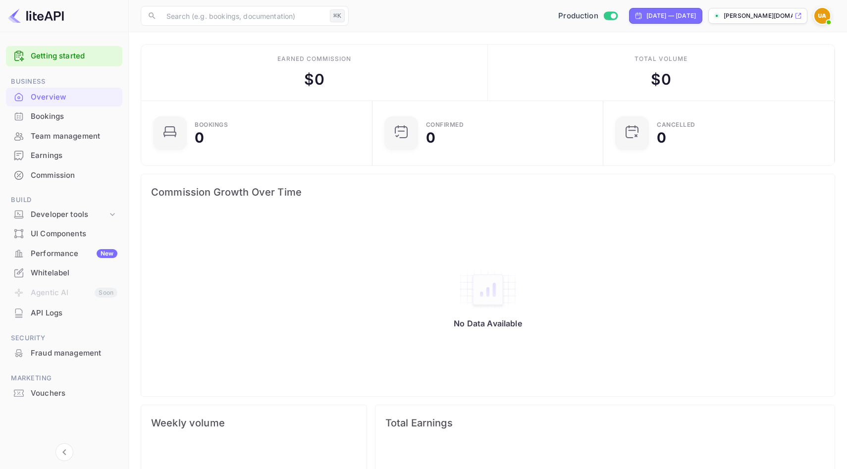
click at [74, 314] on div "API Logs" at bounding box center [74, 312] width 87 height 11
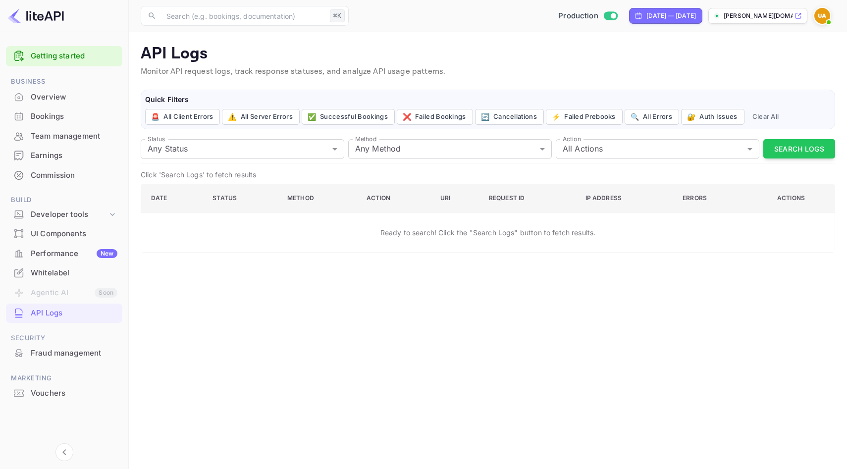
click at [76, 292] on li "Agentic AI Soon" at bounding box center [64, 293] width 116 height 21
click at [88, 289] on li "Agentic AI Soon" at bounding box center [64, 293] width 116 height 21
click at [65, 450] on icon "Collapse navigation" at bounding box center [63, 452] width 3 height 6
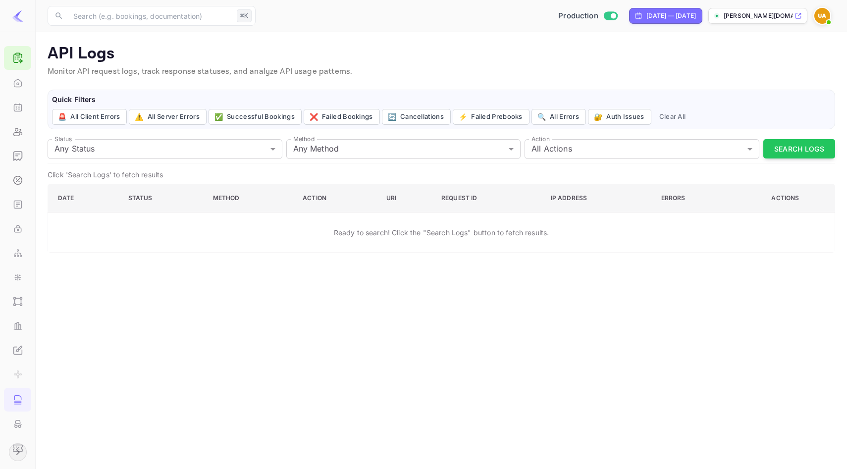
click at [0, 451] on div "Business Overview Bookings Team management Earnings Commission Build UI Compone…" at bounding box center [17, 271] width 35 height 459
click at [10, 448] on button "Expand navigation" at bounding box center [18, 452] width 18 height 18
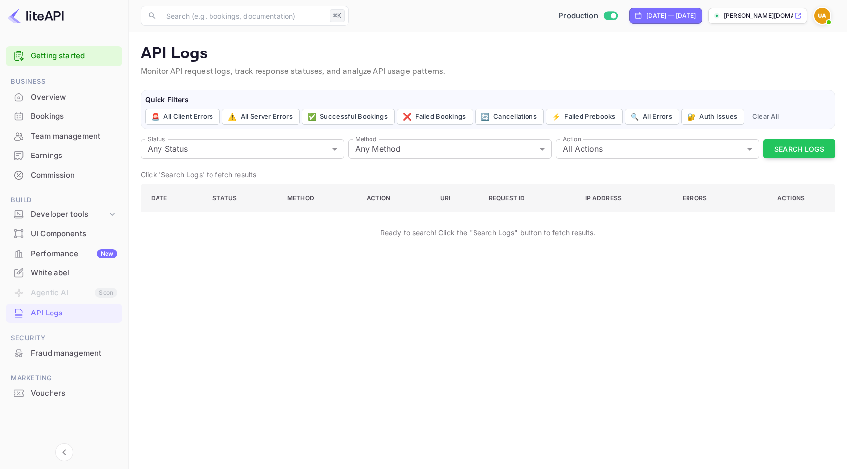
click at [793, 15] on div "[PERSON_NAME][DOMAIN_NAME]..." at bounding box center [757, 16] width 99 height 16
click at [829, 12] on div at bounding box center [822, 16] width 18 height 18
click at [793, 76] on div "Settings" at bounding box center [774, 78] width 114 height 24
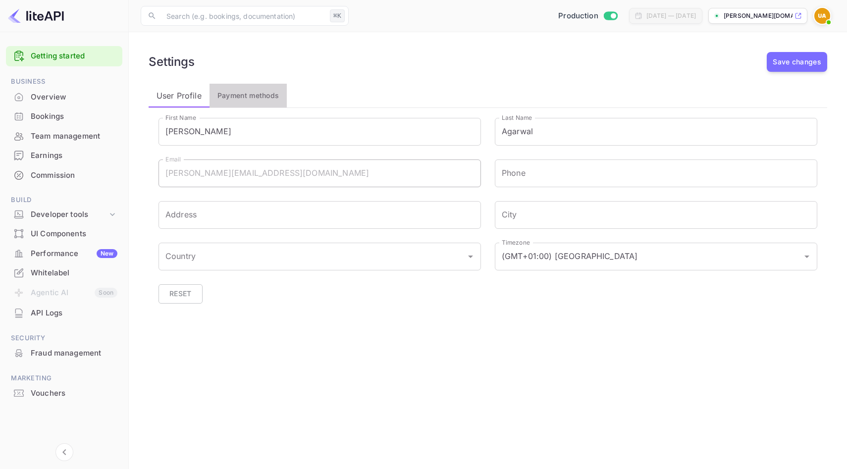
click at [267, 96] on span "Payment methods" at bounding box center [248, 96] width 62 height 12
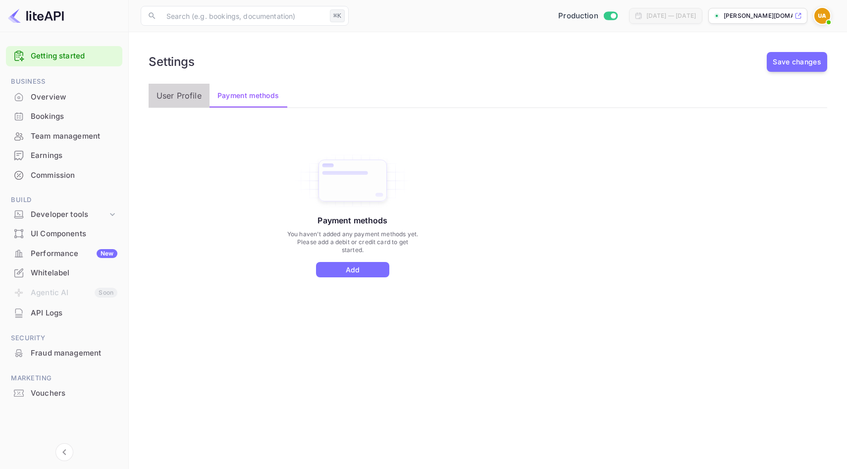
click at [189, 89] on button "User Profile" at bounding box center [179, 96] width 61 height 24
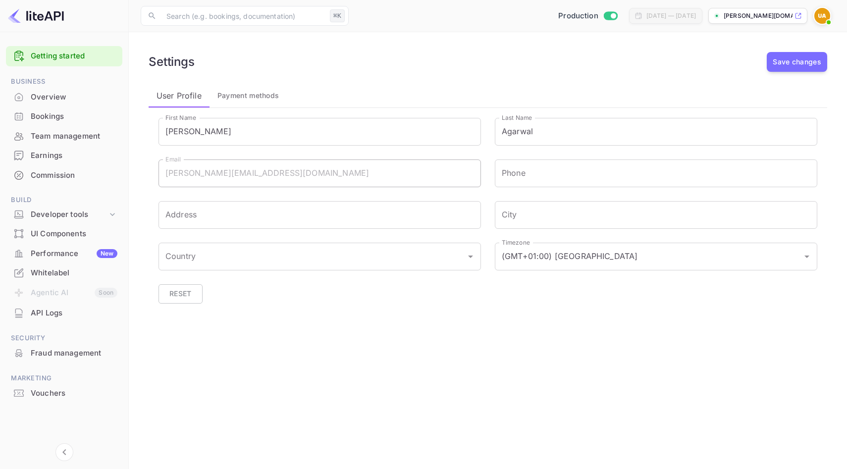
click at [816, 14] on img at bounding box center [822, 16] width 16 height 16
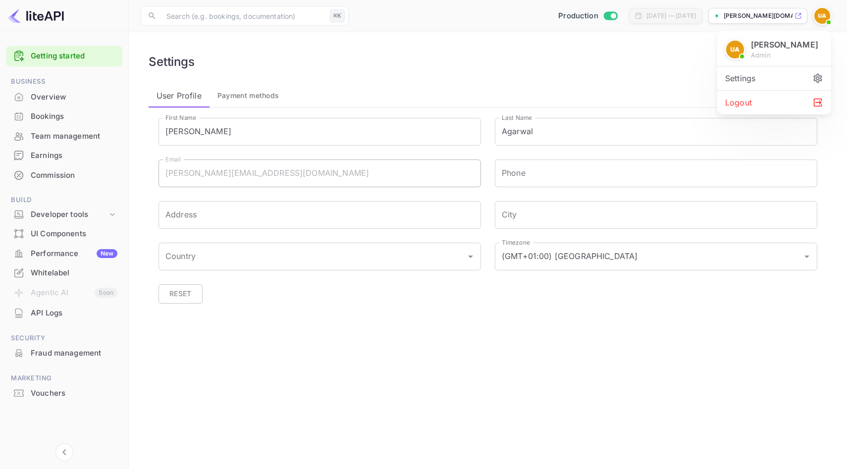
click at [816, 14] on div at bounding box center [423, 234] width 847 height 469
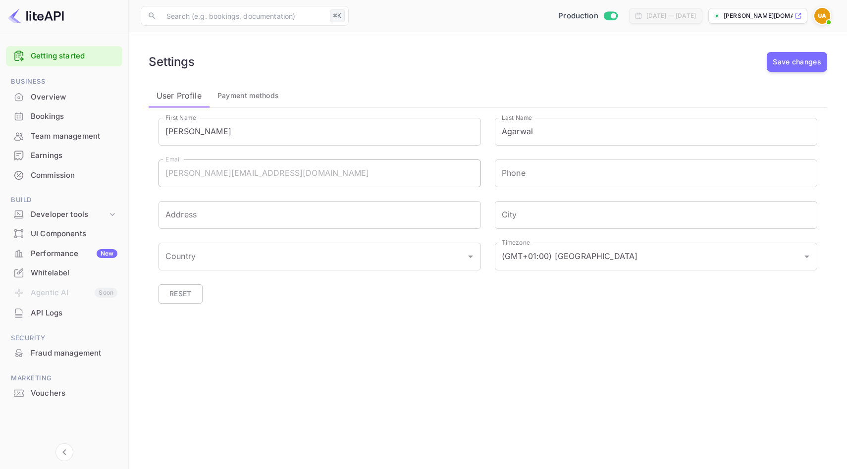
click at [70, 49] on div "Getting started" at bounding box center [64, 56] width 116 height 20
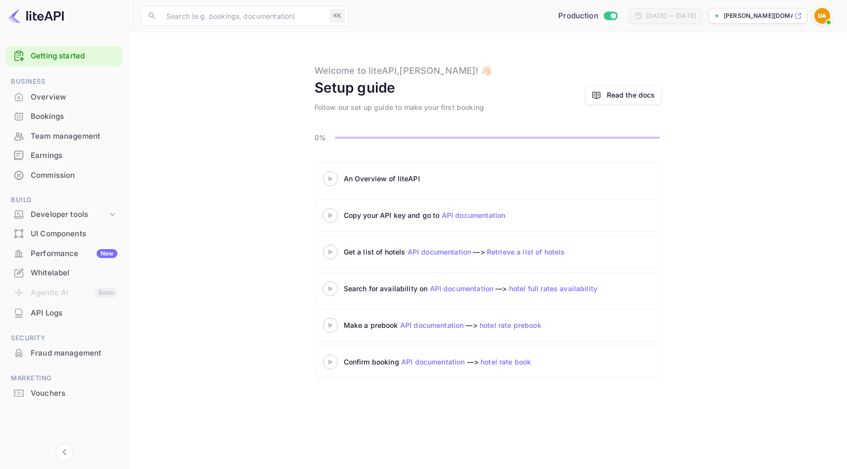
click at [63, 51] on link "Getting started" at bounding box center [74, 56] width 87 height 11
click at [422, 221] on div "Copy your API key and go to API documentation" at bounding box center [457, 215] width 268 height 15
click at [336, 215] on icon at bounding box center [330, 215] width 35 height 5
click at [391, 221] on div "Copy your API key and go to API documentation" at bounding box center [457, 215] width 268 height 15
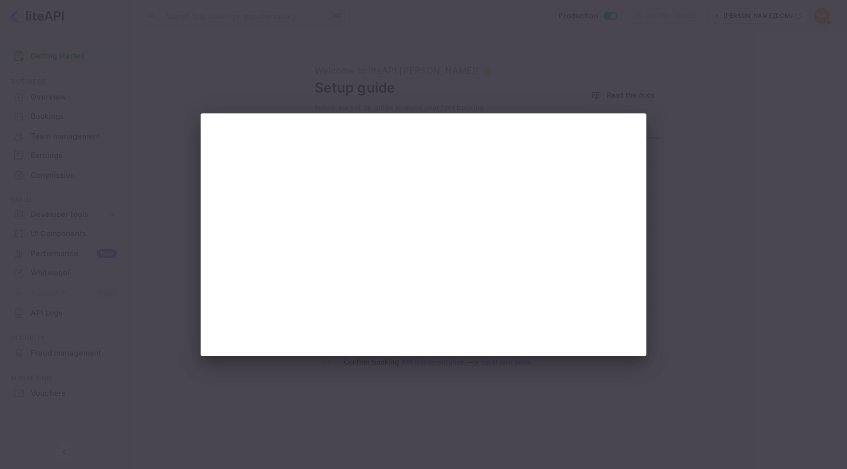
click at [156, 176] on div at bounding box center [423, 234] width 847 height 469
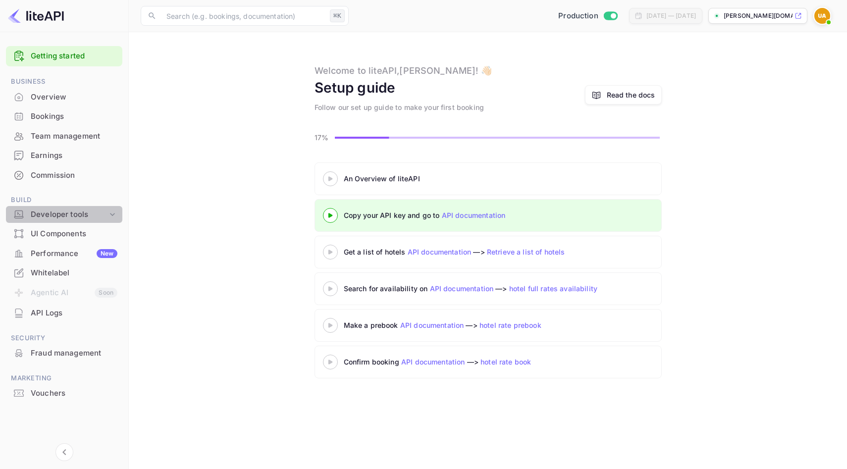
click at [104, 221] on div "Developer tools" at bounding box center [64, 214] width 116 height 17
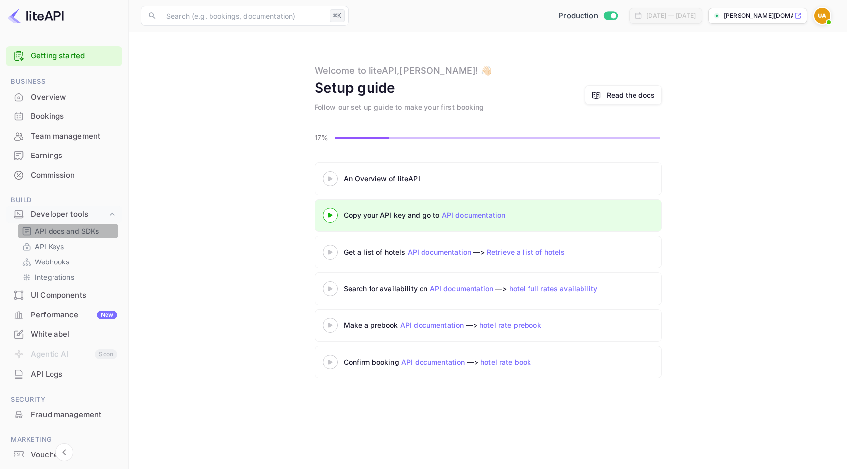
click at [97, 232] on p "API docs and SDKs" at bounding box center [67, 231] width 64 height 10
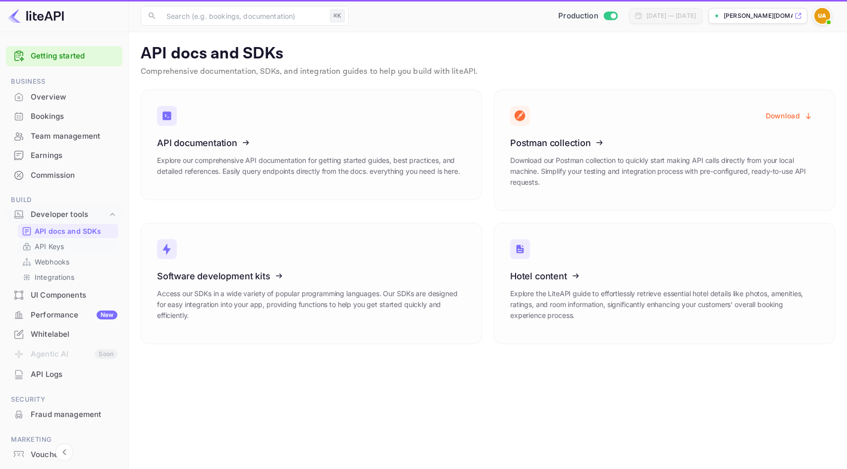
click at [69, 253] on div "API Keys" at bounding box center [68, 246] width 101 height 14
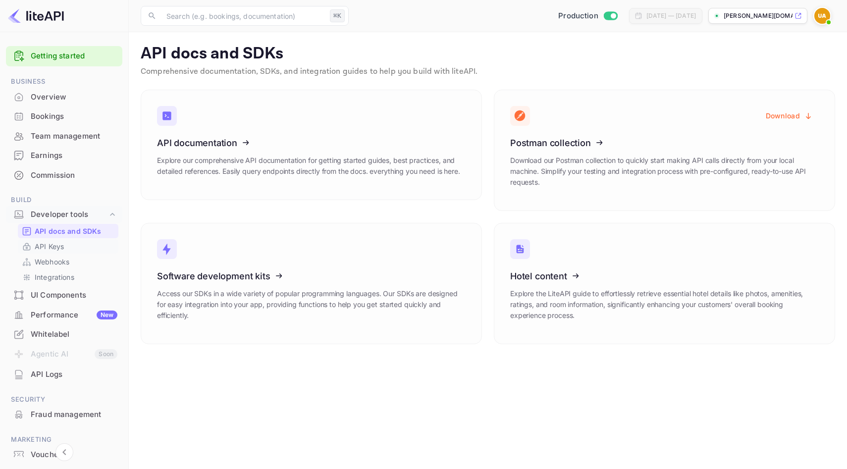
click at [102, 248] on link "API Keys" at bounding box center [68, 246] width 93 height 10
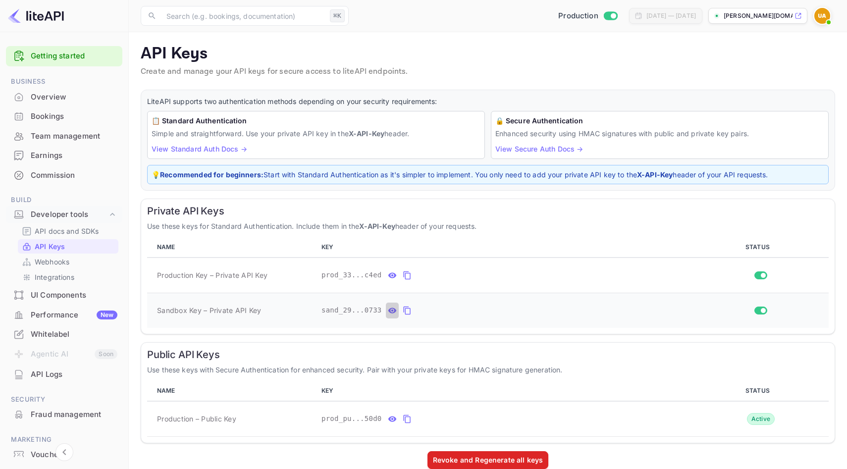
click at [390, 312] on icon "private api keys table" at bounding box center [392, 309] width 8 height 5
click at [526, 313] on icon "private api keys table" at bounding box center [522, 310] width 9 height 12
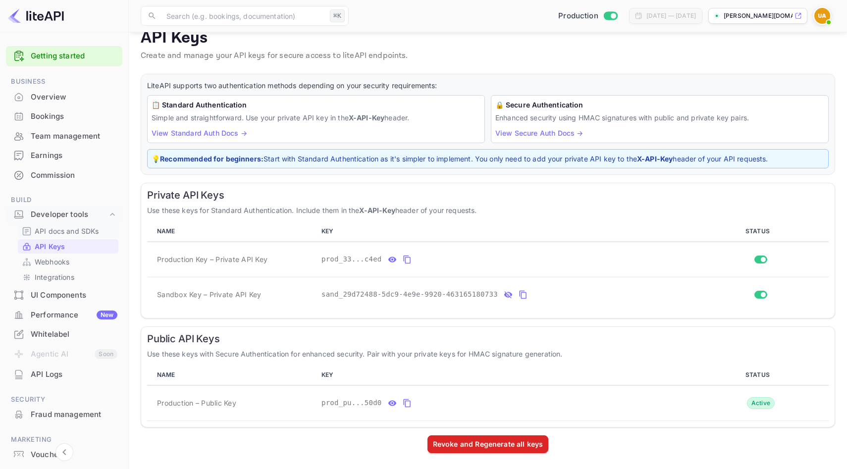
click at [101, 237] on div "API docs and SDKs" at bounding box center [68, 231] width 101 height 14
click at [101, 236] on link "API docs and SDKs" at bounding box center [68, 231] width 93 height 10
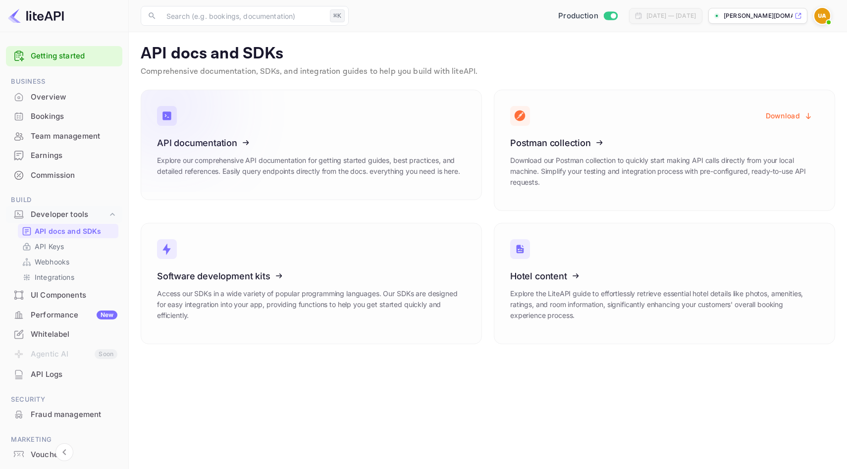
click at [189, 178] on icon at bounding box center [218, 141] width 154 height 102
